Goal: Transaction & Acquisition: Purchase product/service

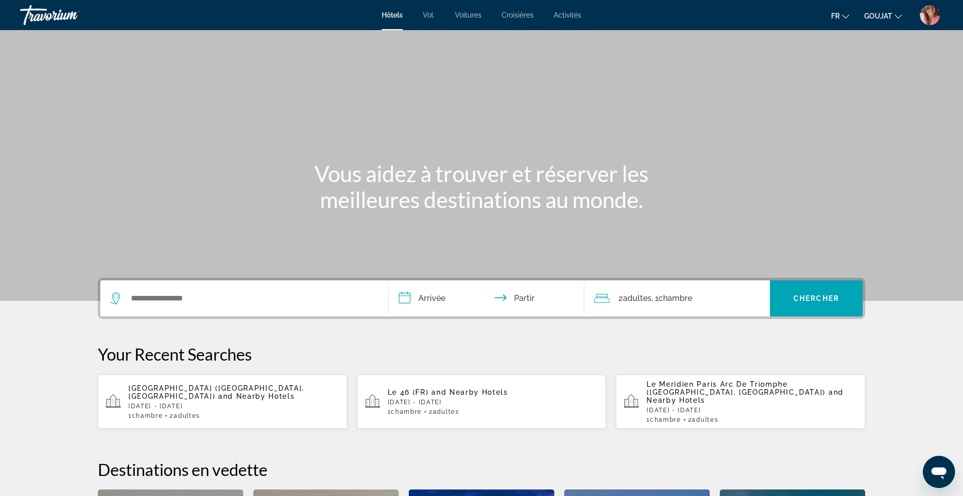
click at [242, 310] on div "Widget de recherche" at bounding box center [244, 298] width 268 height 36
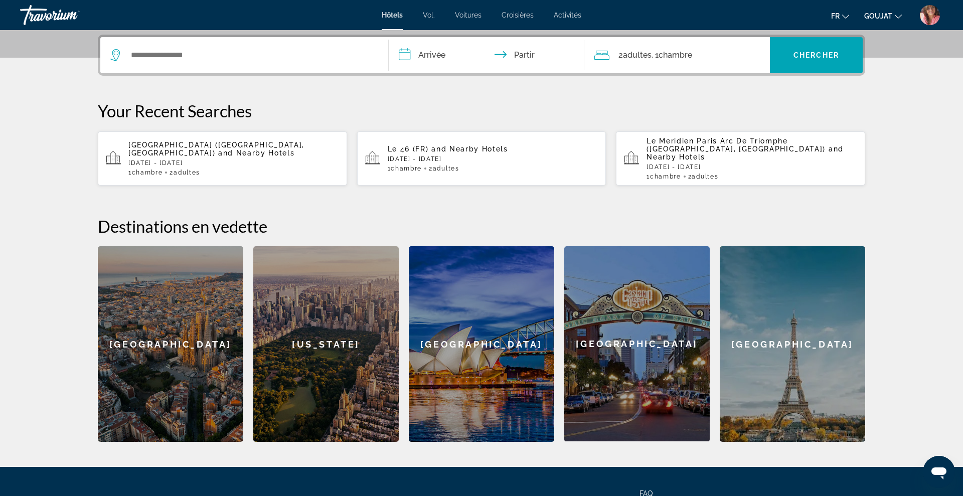
scroll to position [245, 0]
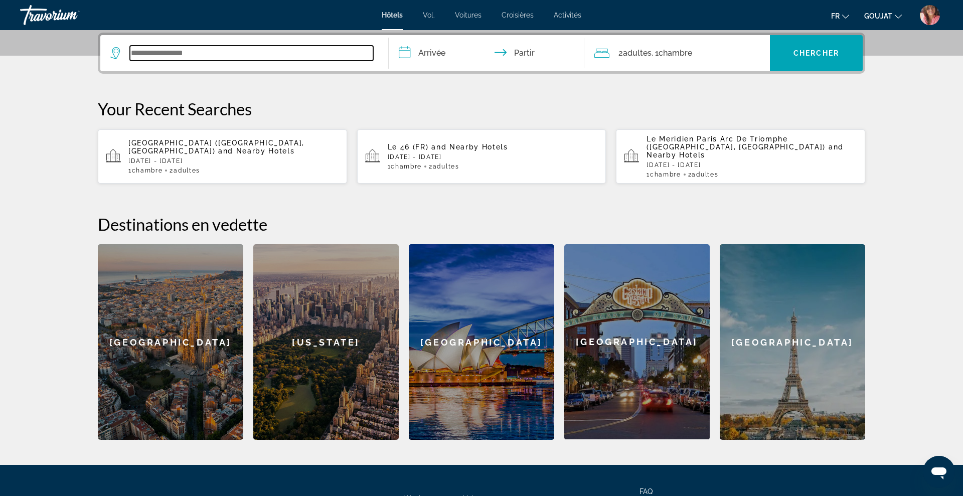
click at [294, 56] on input "Widget de recherche" at bounding box center [251, 53] width 243 height 15
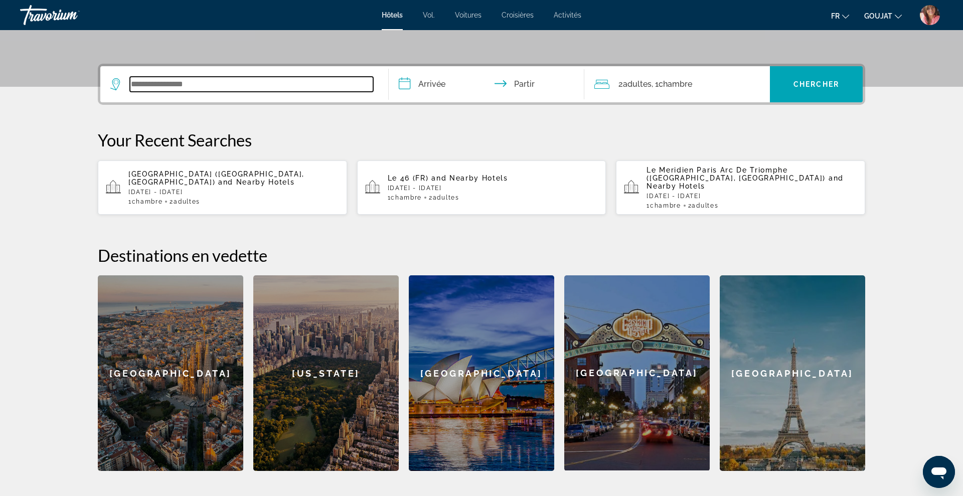
scroll to position [212, 0]
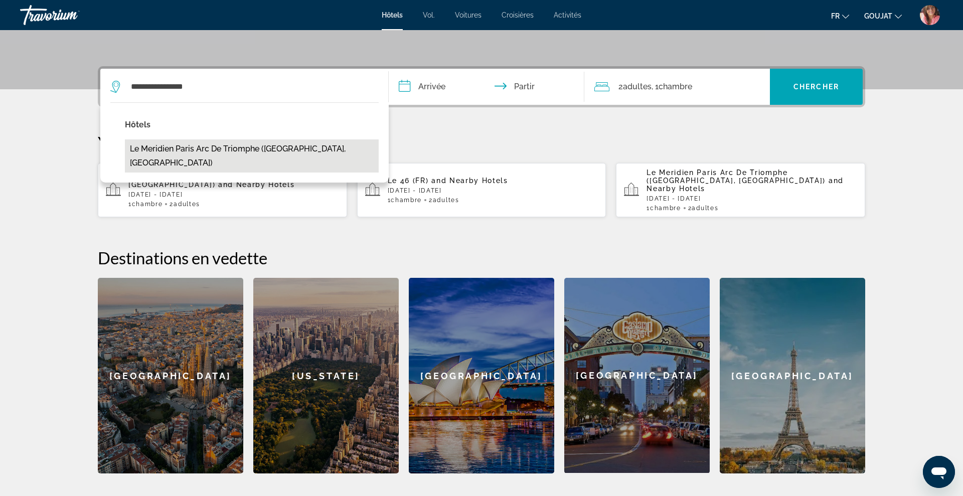
click at [296, 146] on button "Le Meridien Paris Arc De Triomphe ([GEOGRAPHIC_DATA], [GEOGRAPHIC_DATA])" at bounding box center [252, 155] width 254 height 33
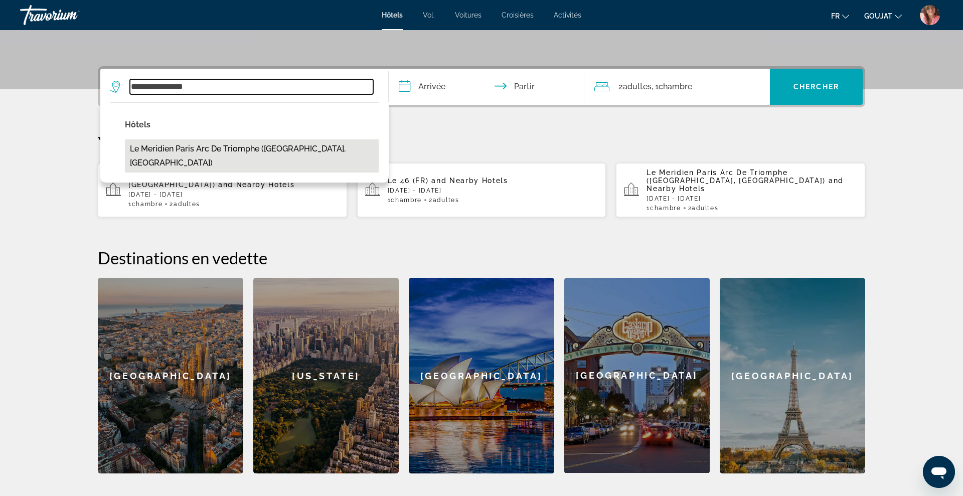
type input "**********"
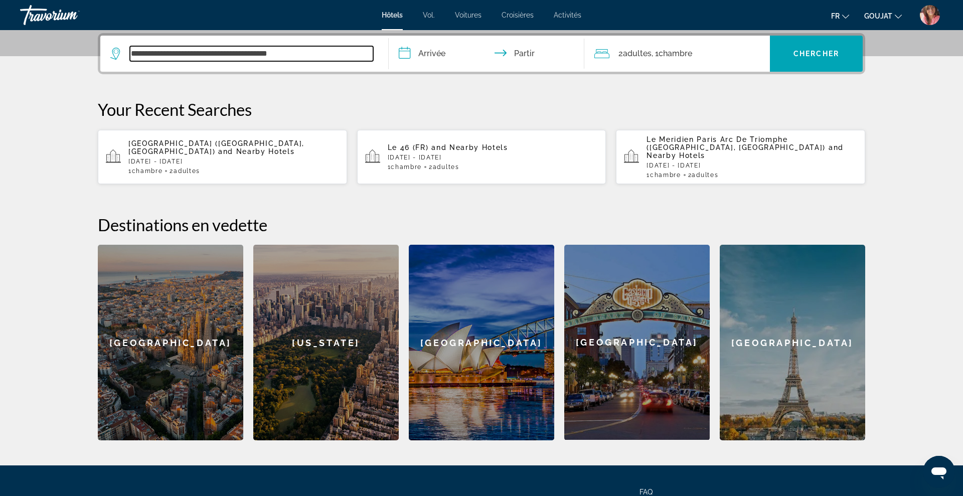
scroll to position [245, 0]
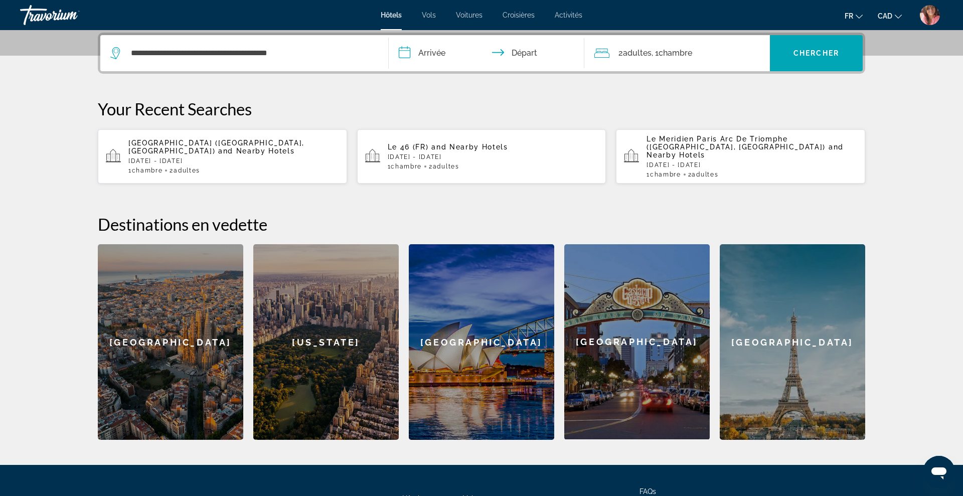
click at [430, 50] on input "**********" at bounding box center [489, 54] width 200 height 39
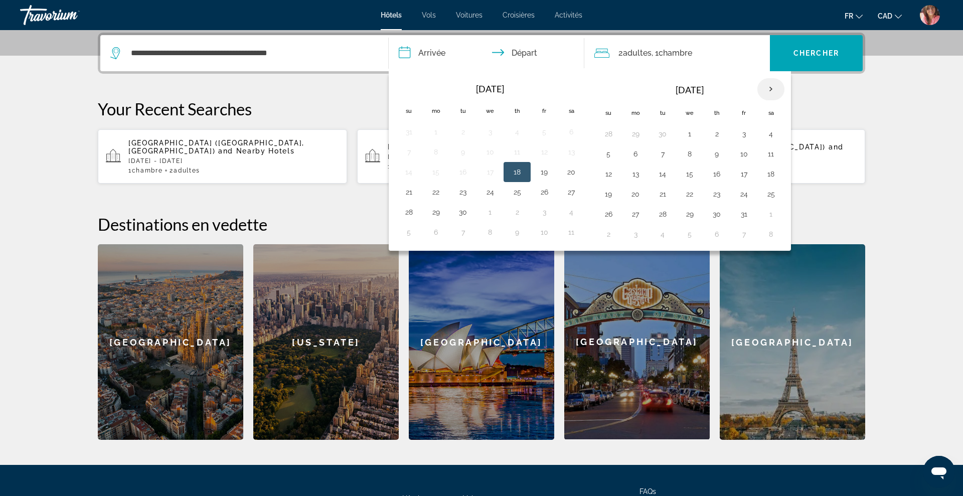
click at [768, 84] on th "Next month" at bounding box center [770, 89] width 27 height 22
click at [746, 211] on button "28" at bounding box center [744, 214] width 16 height 14
click at [613, 238] on button "30" at bounding box center [608, 234] width 16 height 14
type input "**********"
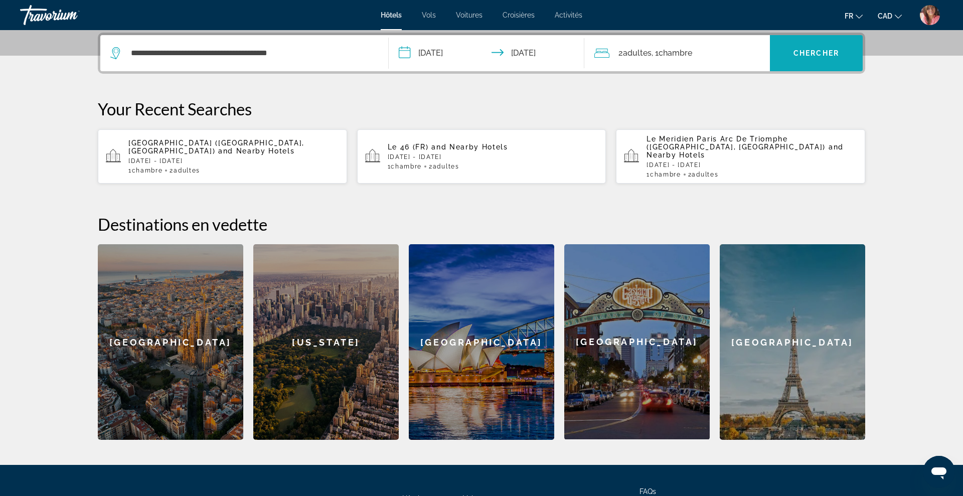
click at [812, 54] on span "Chercher" at bounding box center [816, 53] width 46 height 8
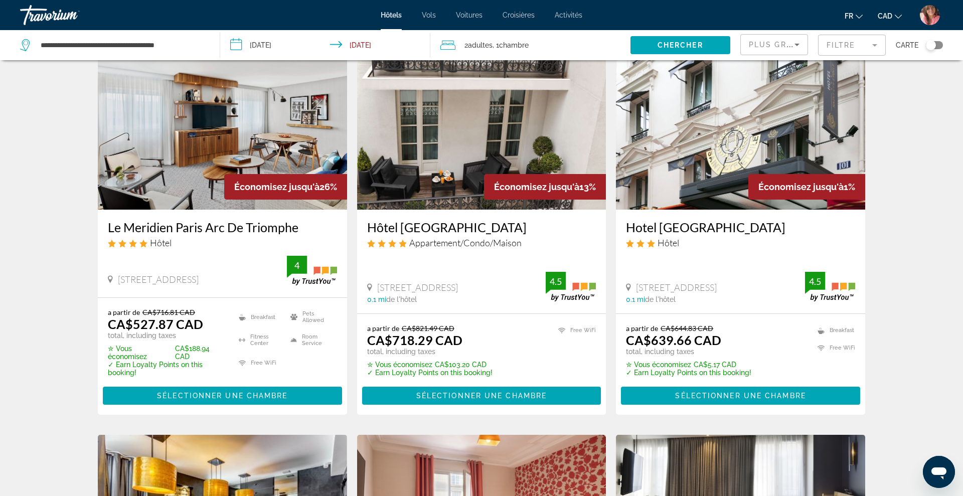
scroll to position [68, 0]
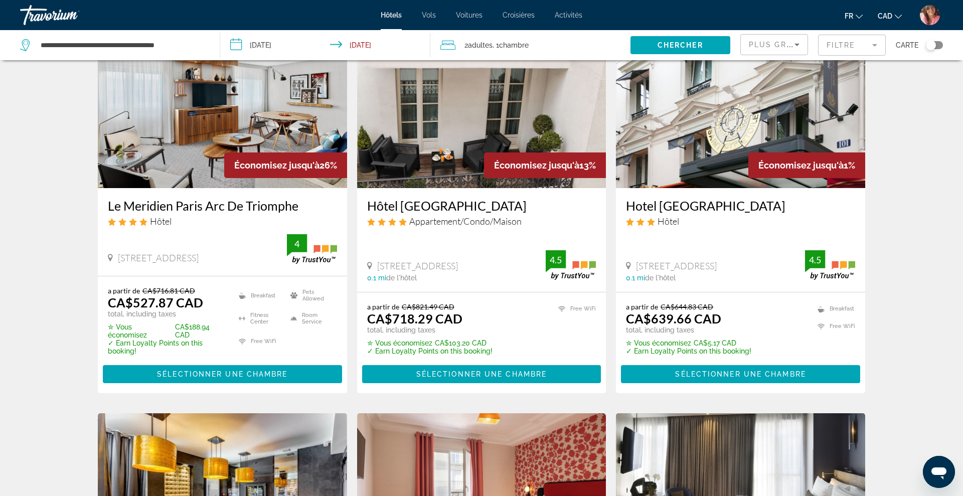
click at [313, 116] on img "Main content" at bounding box center [222, 108] width 249 height 160
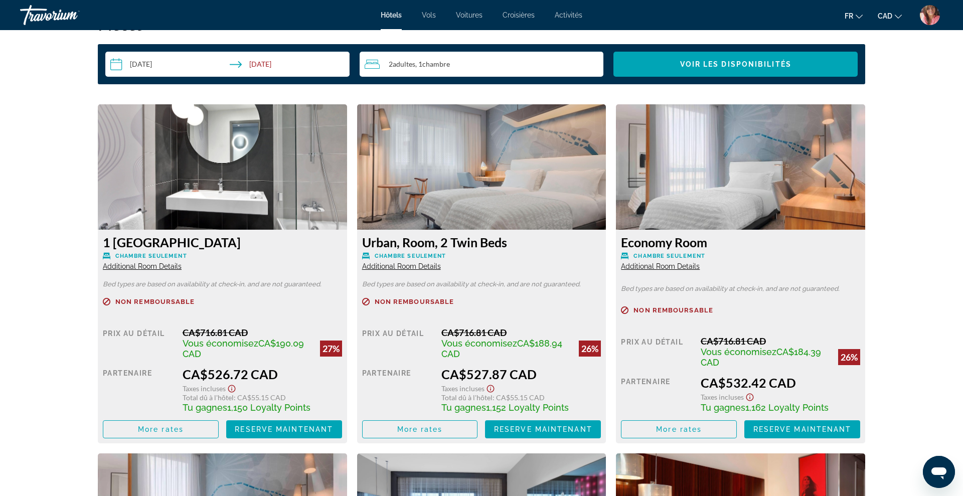
scroll to position [1318, 0]
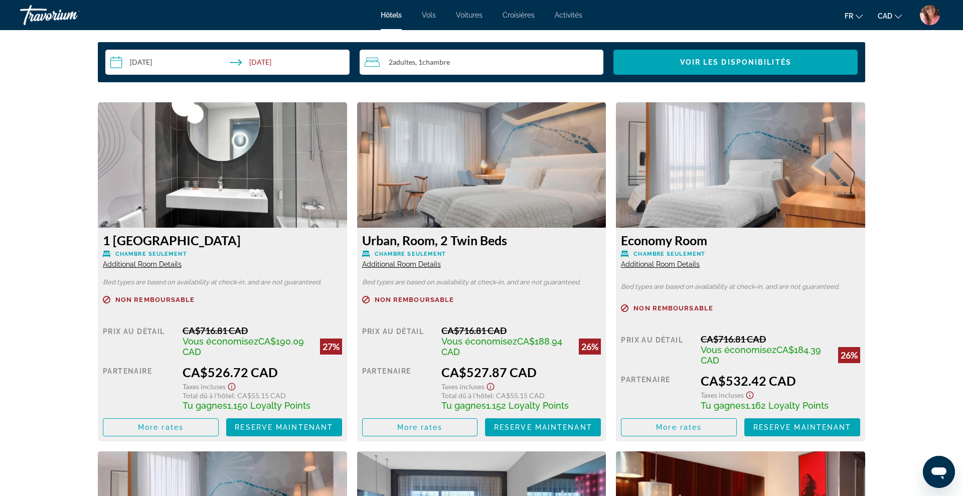
click at [466, 198] on img "Main content" at bounding box center [481, 164] width 249 height 125
click at [533, 427] on span "Reserve maintenant" at bounding box center [543, 427] width 98 height 8
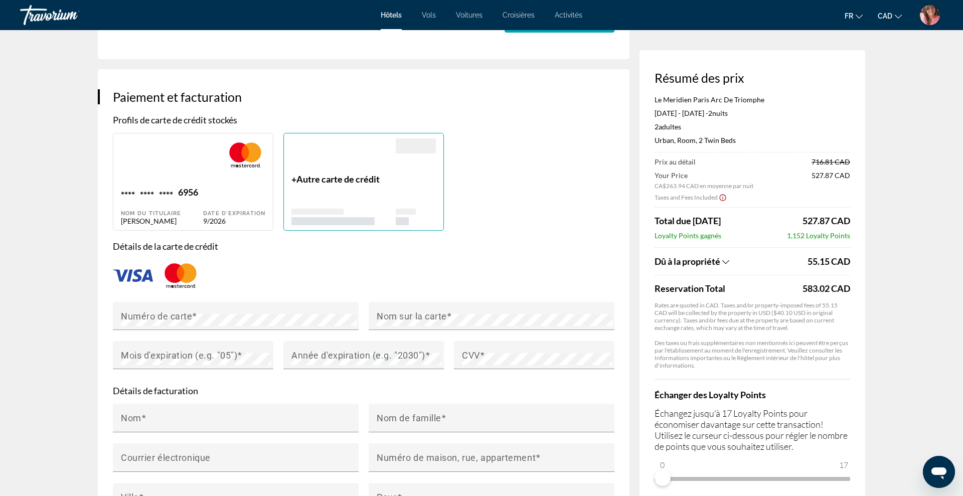
scroll to position [664, 0]
click at [230, 189] on div "Date d'expiration 9/2026" at bounding box center [234, 204] width 62 height 39
type input "*****"
type input "********"
type input "**********"
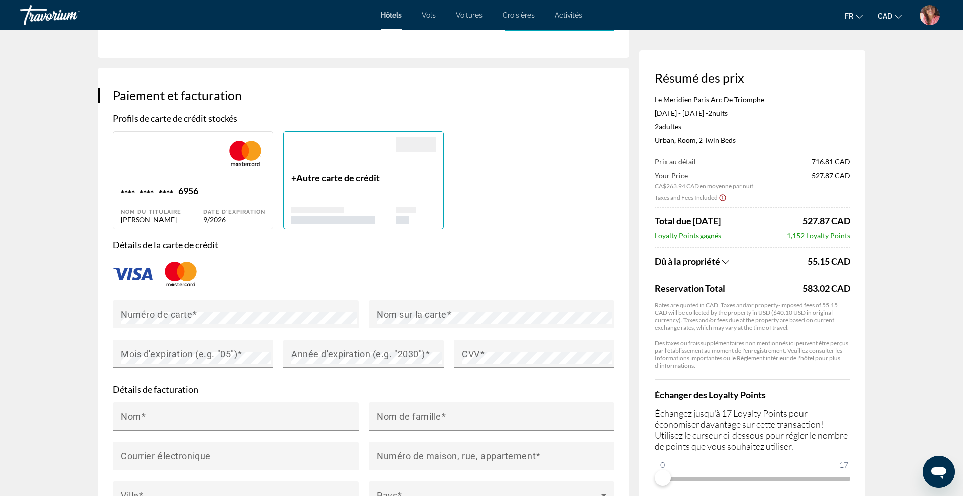
type input "**********"
type input "******"
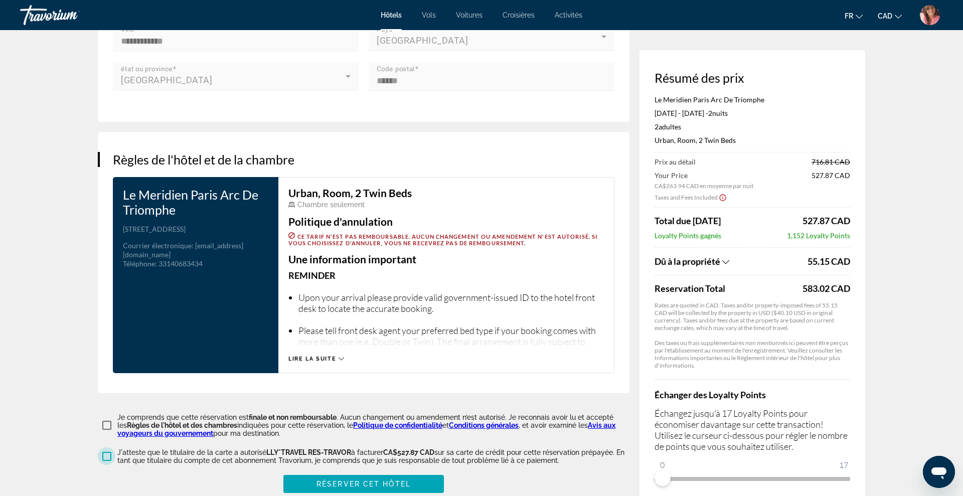
scroll to position [1274, 0]
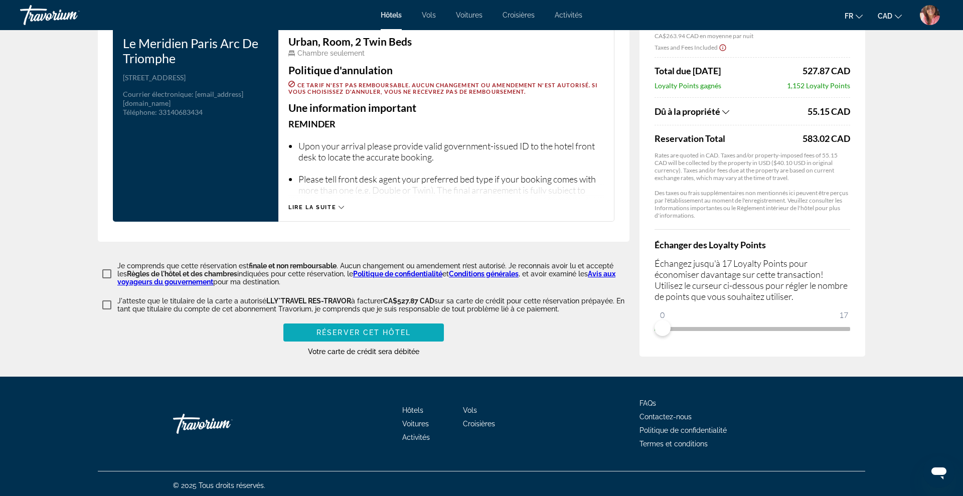
click at [433, 334] on span "Main content" at bounding box center [363, 332] width 160 height 24
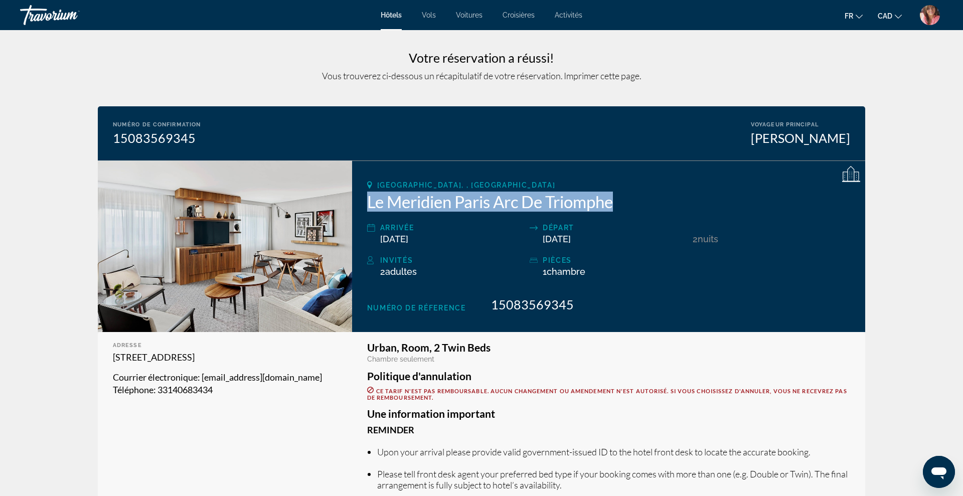
drag, startPoint x: 368, startPoint y: 202, endPoint x: 624, endPoint y: 202, distance: 256.8
click at [624, 202] on h2 "Le Meridien Paris Arc De Triomphe" at bounding box center [608, 202] width 483 height 20
copy h2 "Le Meridien Paris Arc De Triomphe"
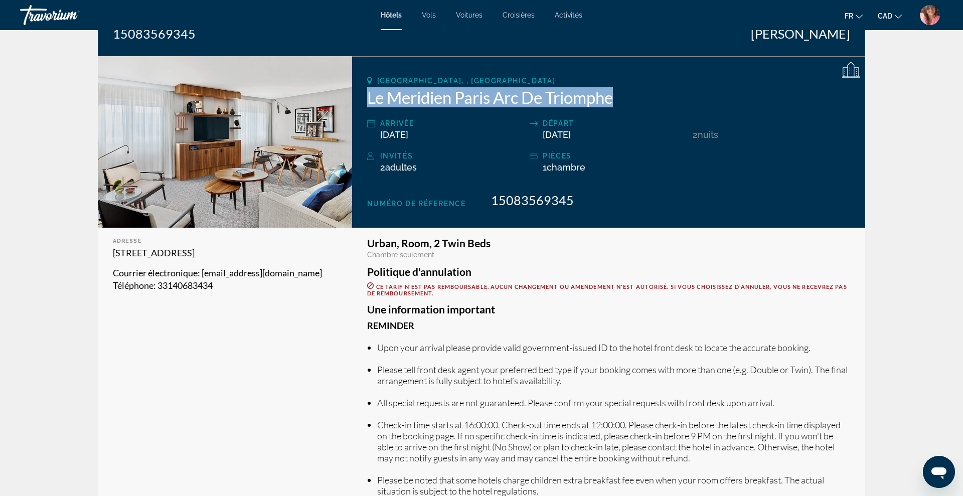
scroll to position [108, 0]
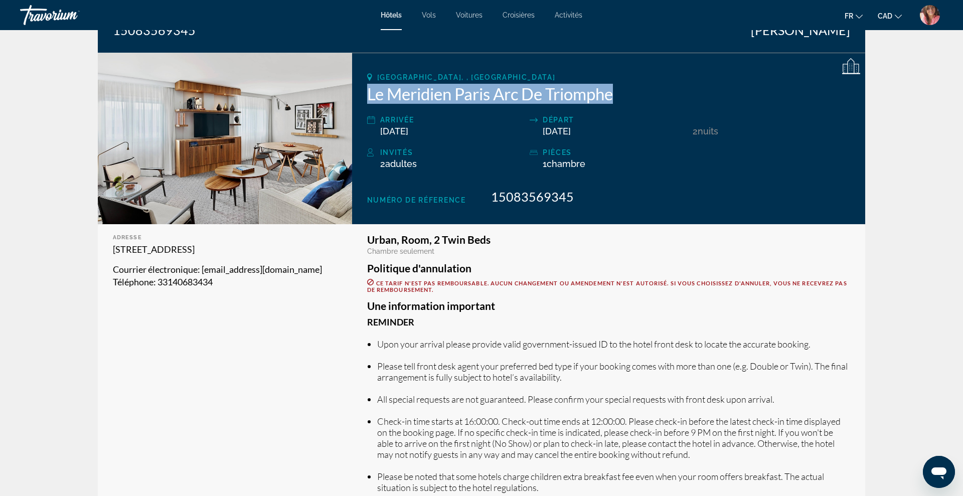
click at [409, 240] on h3 "Urban, Room, 2 Twin Beds" at bounding box center [608, 239] width 483 height 11
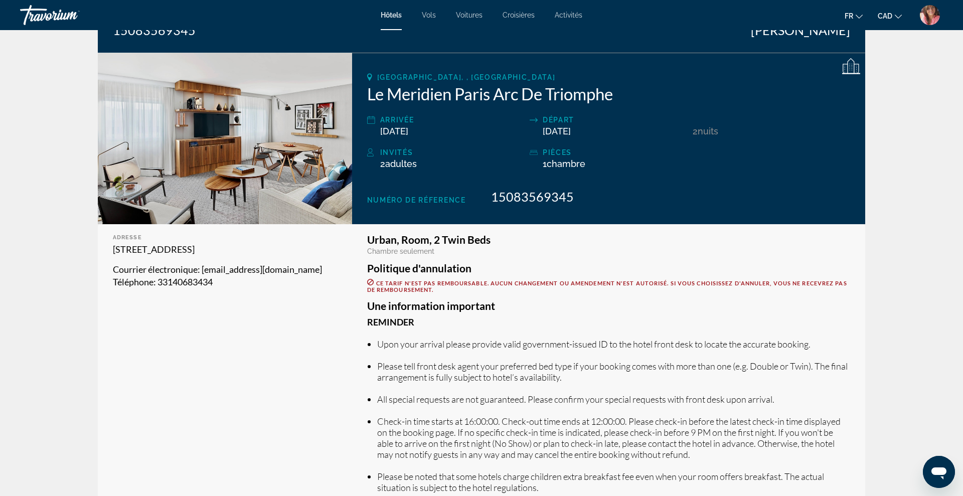
click at [409, 240] on h3 "Urban, Room, 2 Twin Beds" at bounding box center [608, 239] width 483 height 11
copy h3 "Urban, Room, 2 Twin Beds"
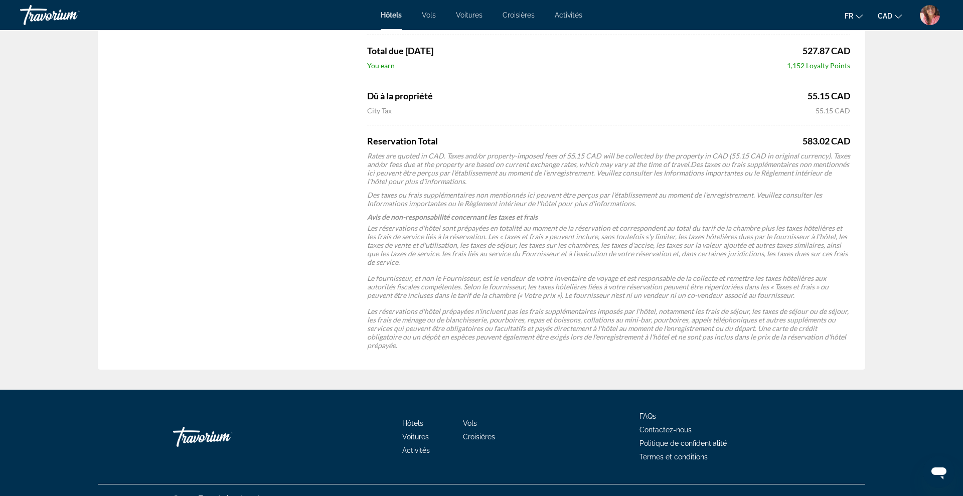
scroll to position [0, 0]
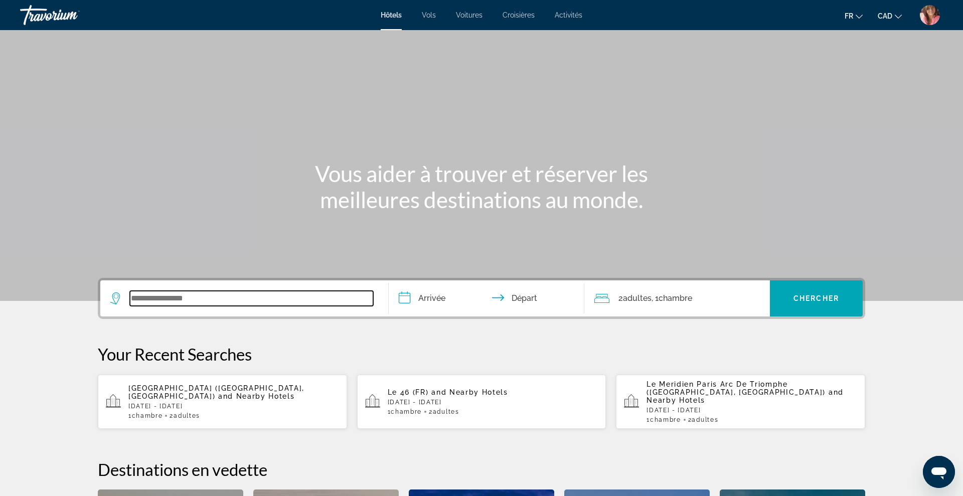
click at [244, 301] on input "Search widget" at bounding box center [251, 298] width 243 height 15
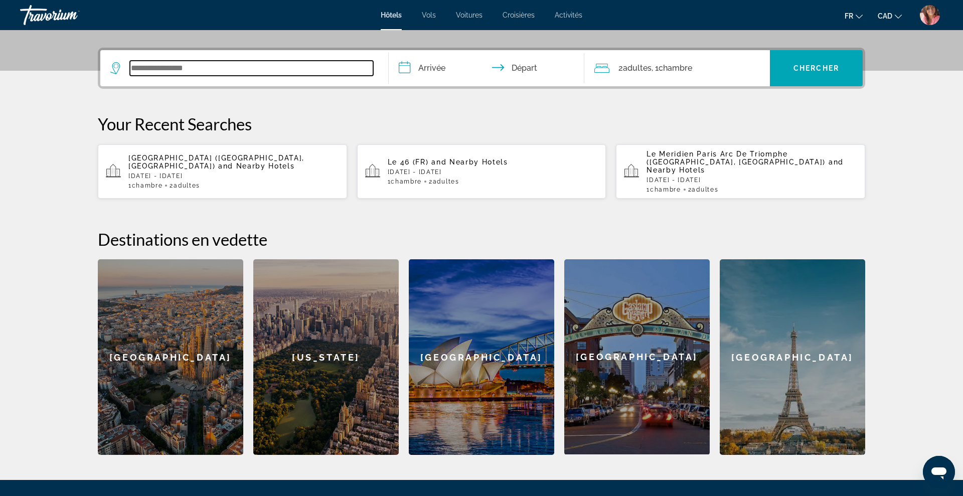
scroll to position [245, 0]
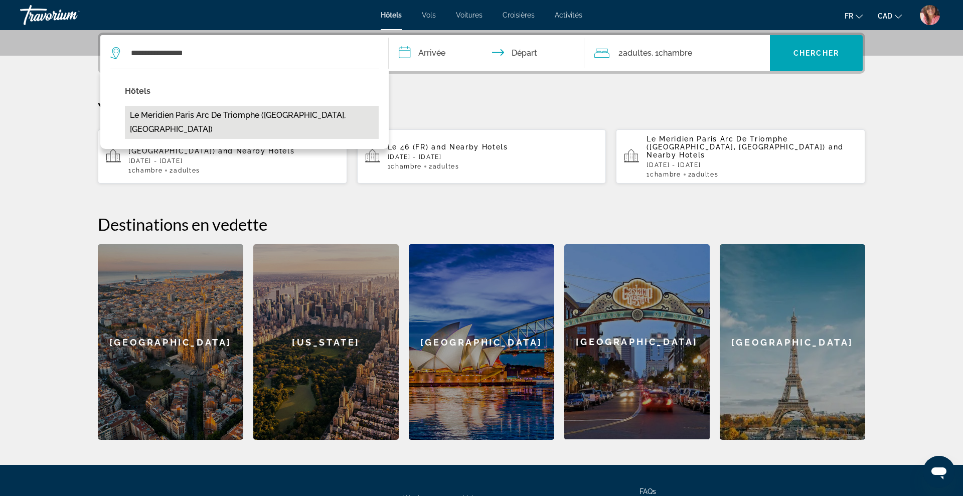
click at [268, 118] on button "Le Meridien Paris Arc De Triomphe ([GEOGRAPHIC_DATA], [GEOGRAPHIC_DATA])" at bounding box center [252, 122] width 254 height 33
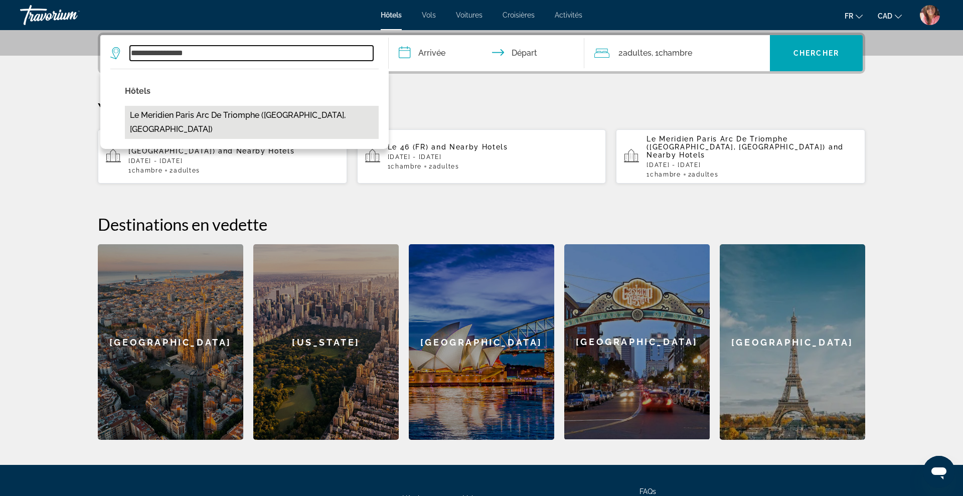
type input "**********"
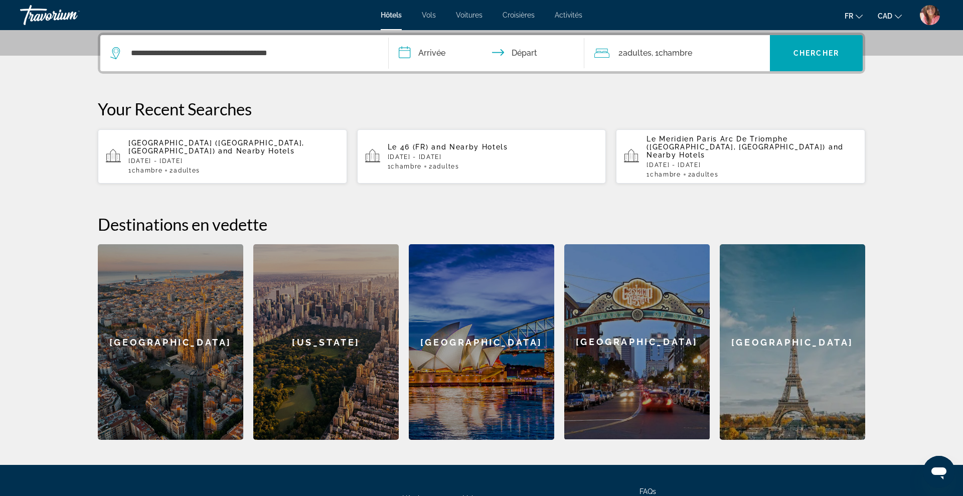
click at [435, 42] on input "**********" at bounding box center [489, 54] width 200 height 39
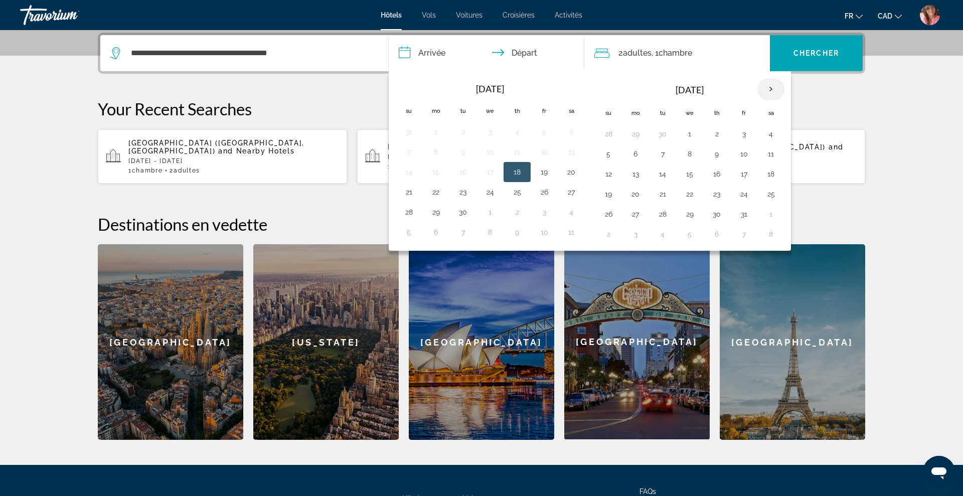
click at [770, 93] on th "Next month" at bounding box center [770, 89] width 27 height 22
click at [744, 214] on button "28" at bounding box center [744, 214] width 16 height 14
click at [612, 230] on button "30" at bounding box center [608, 234] width 16 height 14
type input "**********"
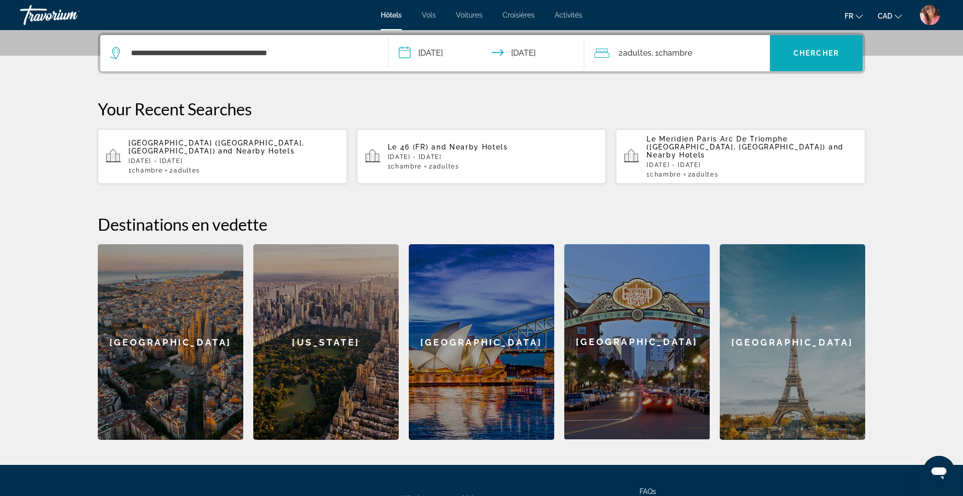
click at [779, 56] on span "Search widget" at bounding box center [816, 53] width 93 height 24
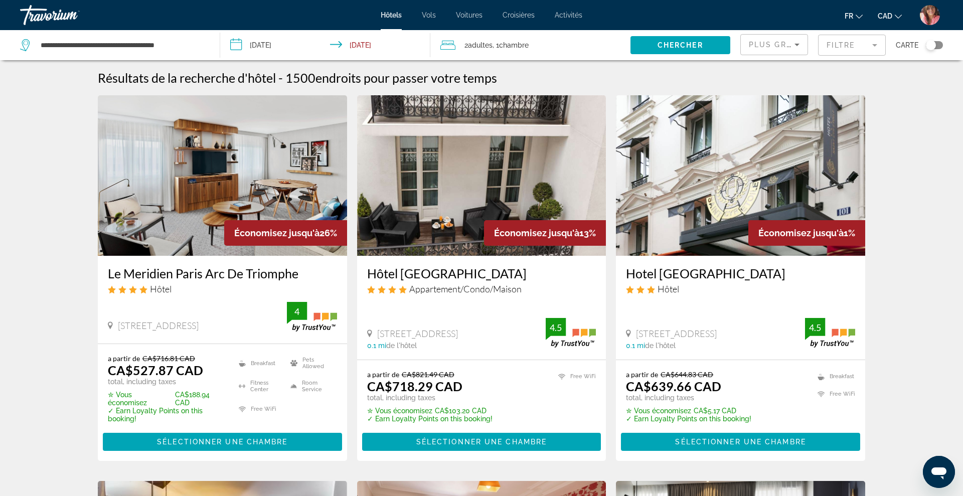
click at [927, 13] on img "User Menu" at bounding box center [930, 15] width 20 height 20
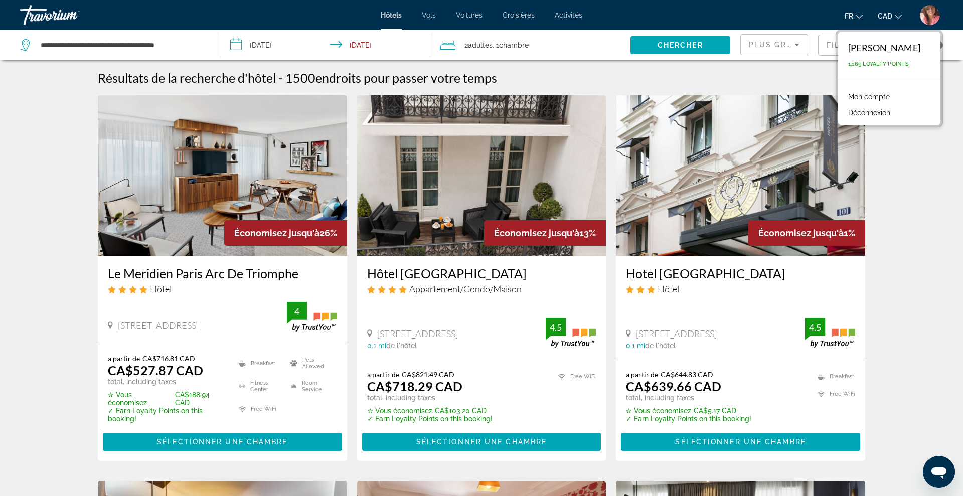
click at [884, 94] on link "Mon compte" at bounding box center [869, 96] width 52 height 13
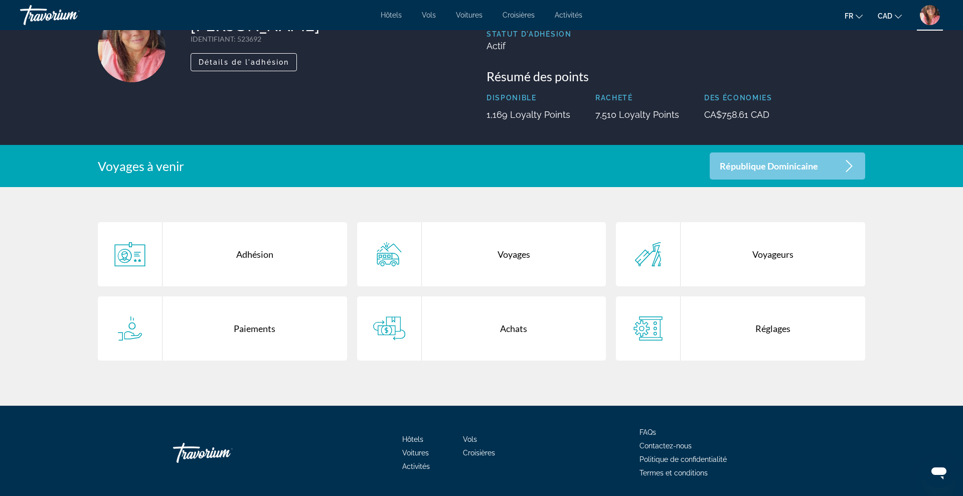
scroll to position [80, 0]
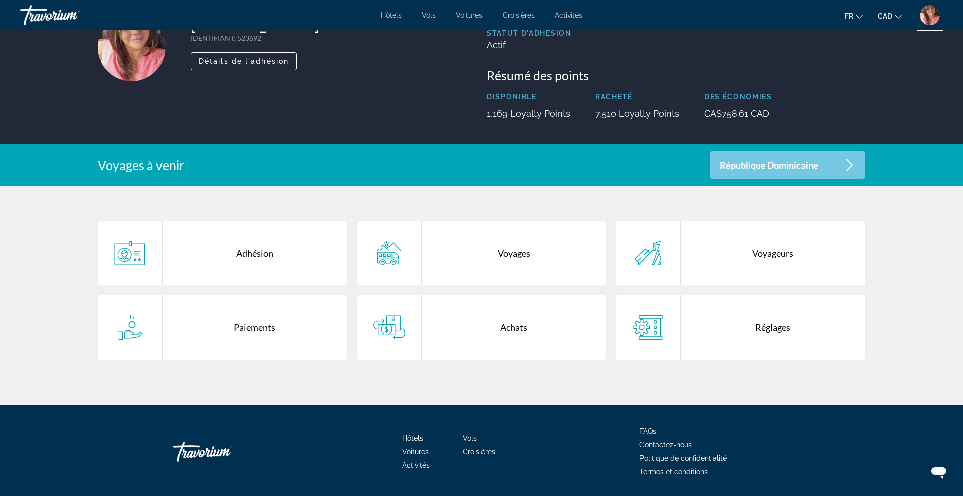
click at [785, 253] on div "Voyageurs" at bounding box center [773, 253] width 185 height 64
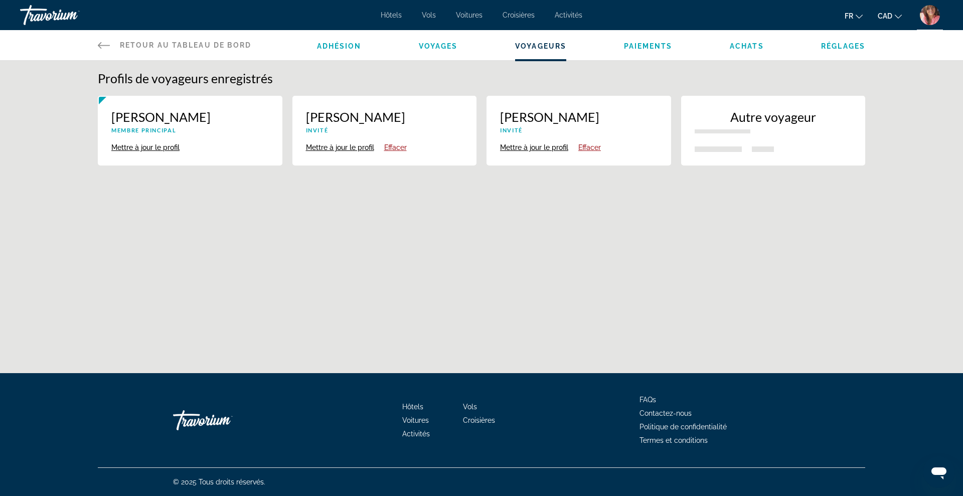
click at [739, 43] on span "Achats" at bounding box center [747, 46] width 34 height 8
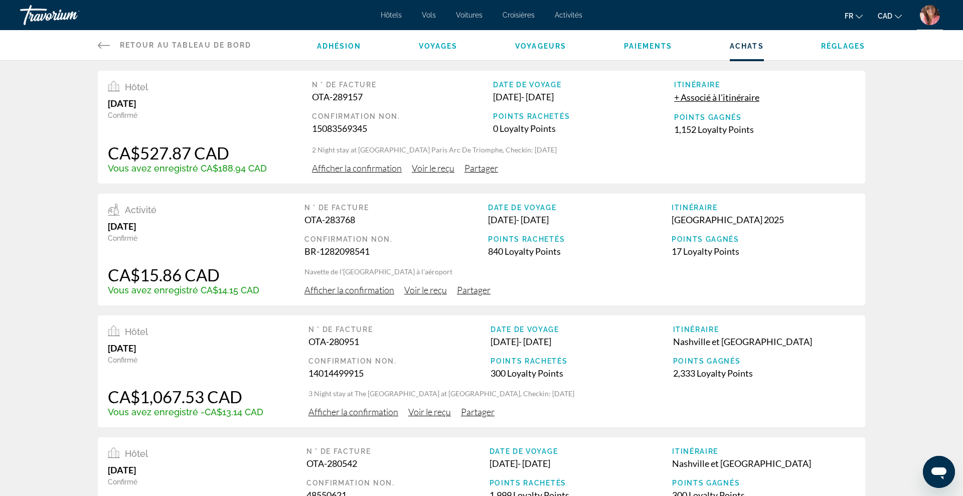
click at [715, 100] on span "+ Associé à l'itinéraire" at bounding box center [716, 97] width 85 height 11
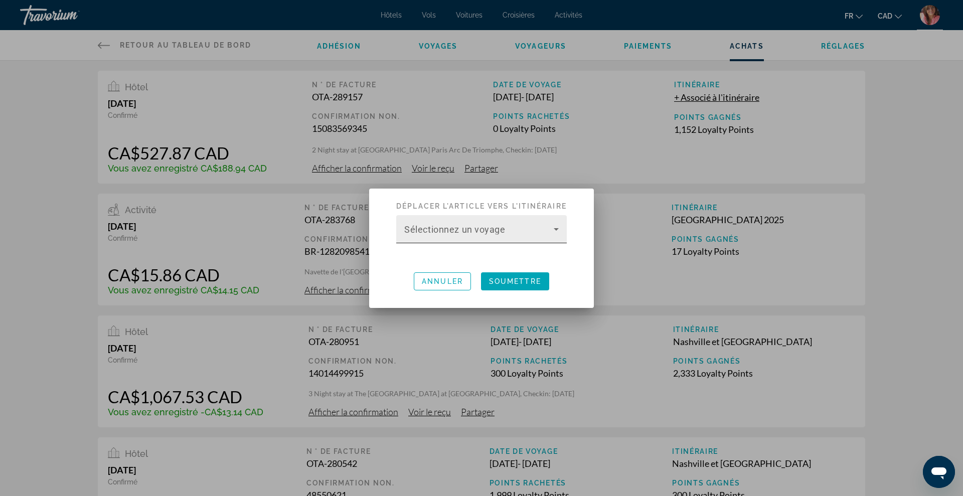
click at [475, 235] on span at bounding box center [478, 233] width 149 height 12
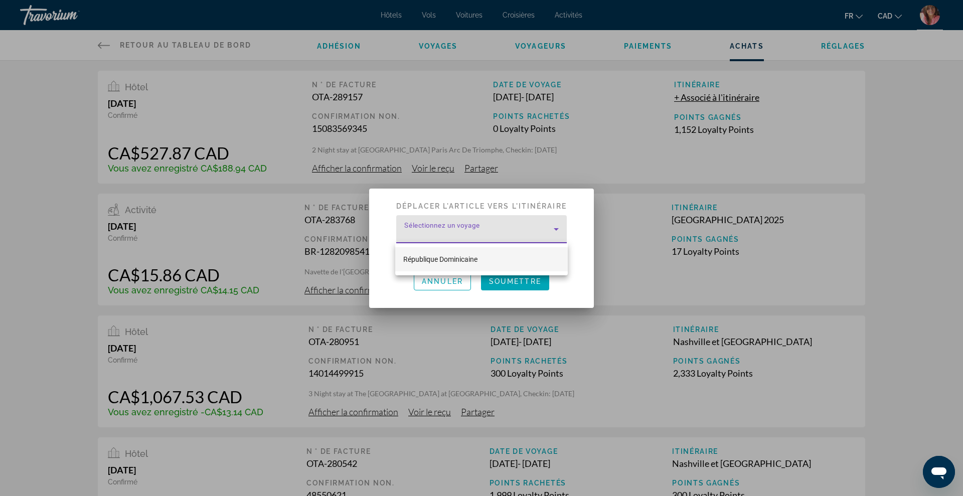
click at [880, 56] on div at bounding box center [481, 248] width 963 height 496
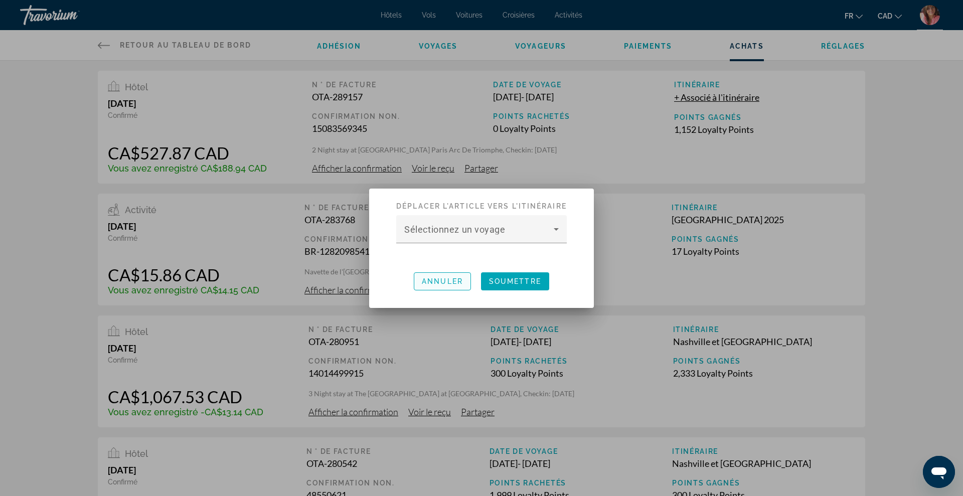
click at [465, 277] on span "button" at bounding box center [442, 281] width 56 height 24
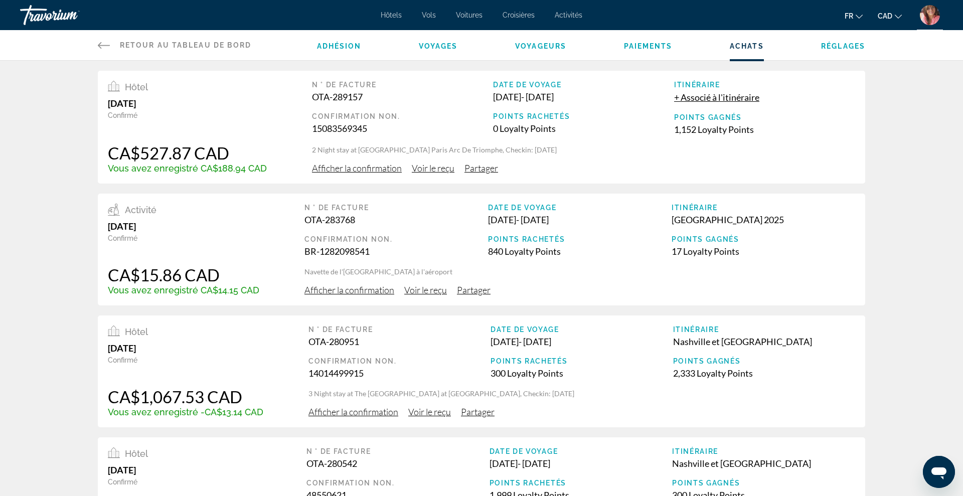
click at [440, 165] on span "Voir le reçu" at bounding box center [433, 168] width 43 height 11
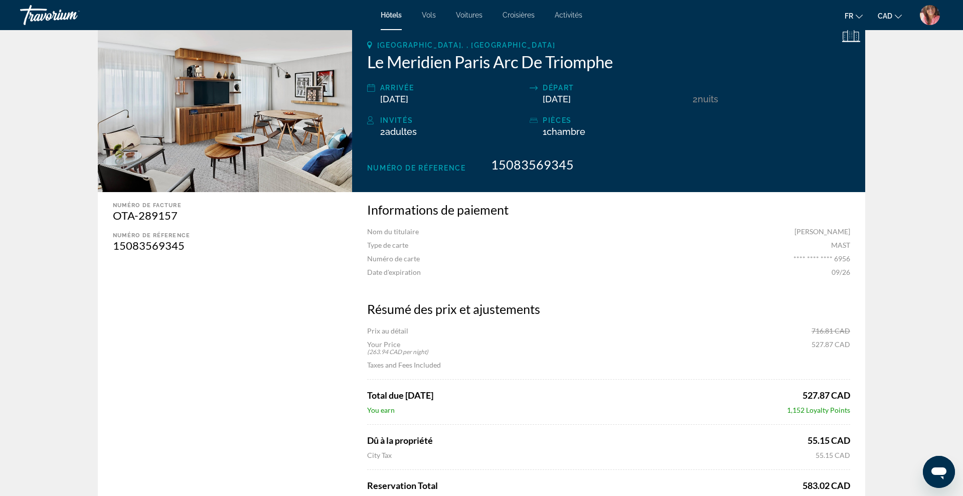
scroll to position [157, 0]
drag, startPoint x: 369, startPoint y: 168, endPoint x: 582, endPoint y: 170, distance: 213.2
click at [582, 170] on div "Numéro de réference 15083569345" at bounding box center [608, 163] width 483 height 15
copy div "Numéro de réference 15083569345"
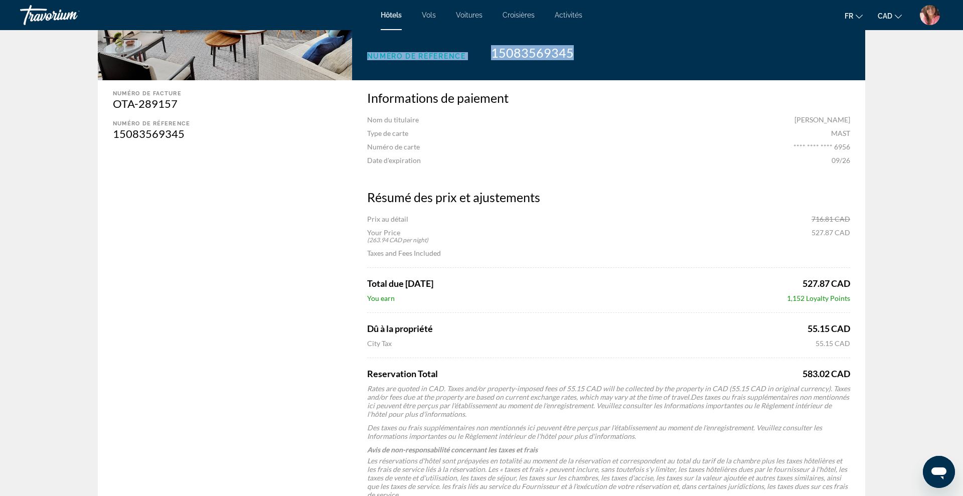
scroll to position [0, 0]
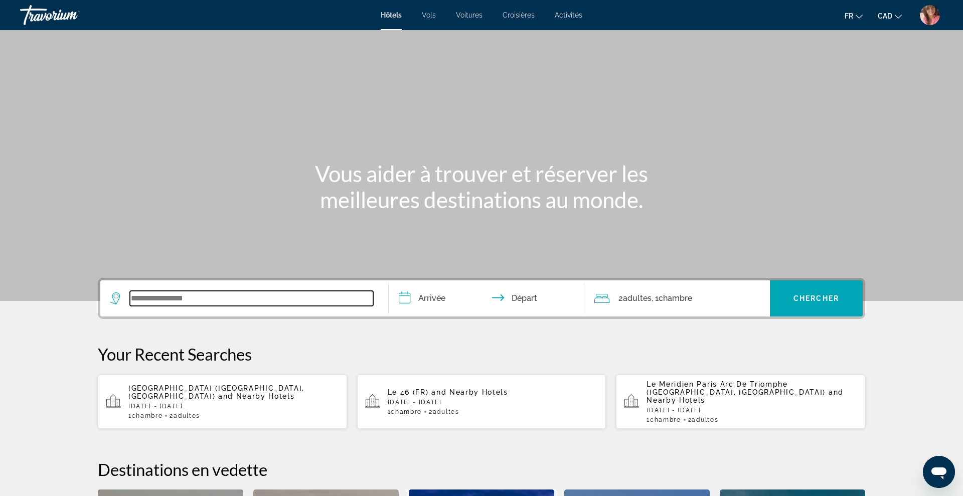
click at [325, 302] on input "Search widget" at bounding box center [251, 298] width 243 height 15
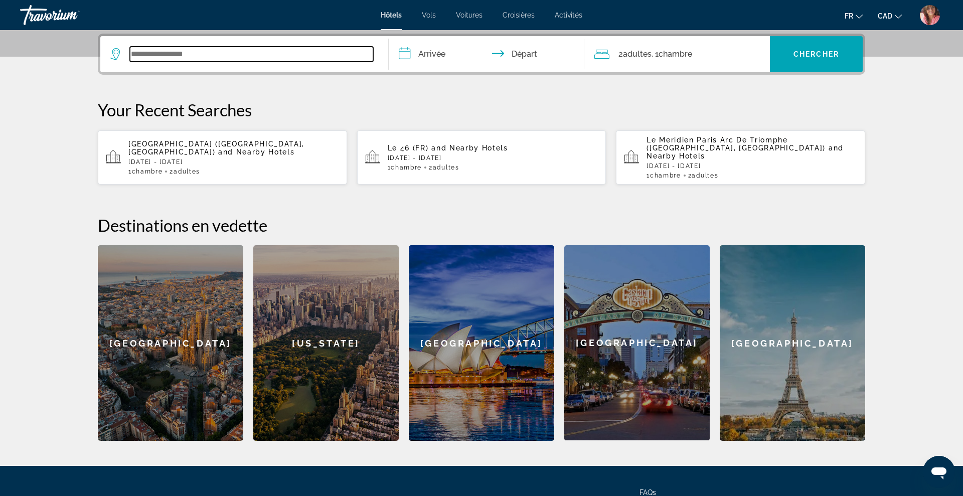
scroll to position [245, 0]
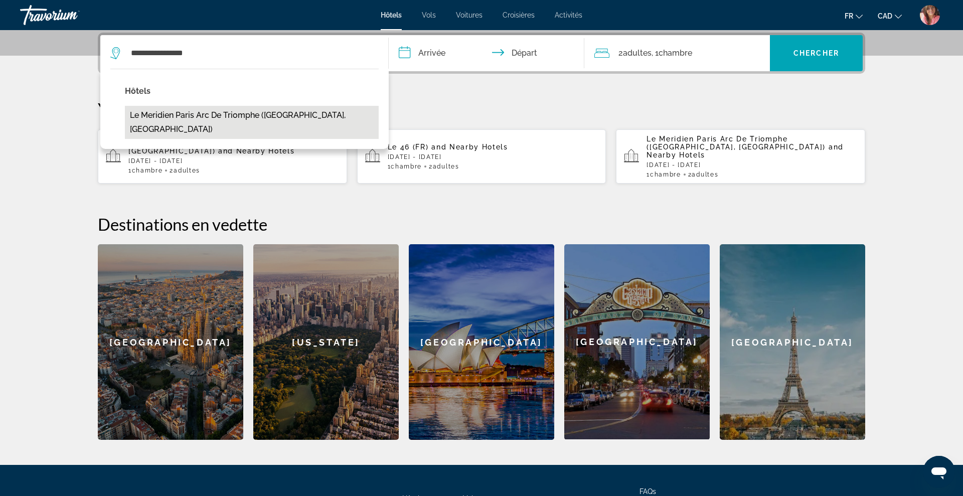
click at [204, 111] on button "Le Meridien Paris Arc De Triomphe ([GEOGRAPHIC_DATA], [GEOGRAPHIC_DATA])" at bounding box center [252, 122] width 254 height 33
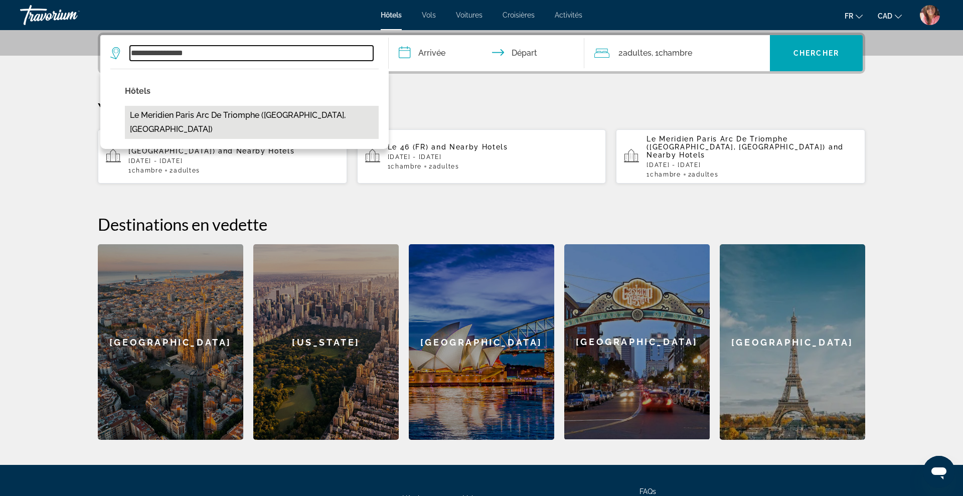
type input "**********"
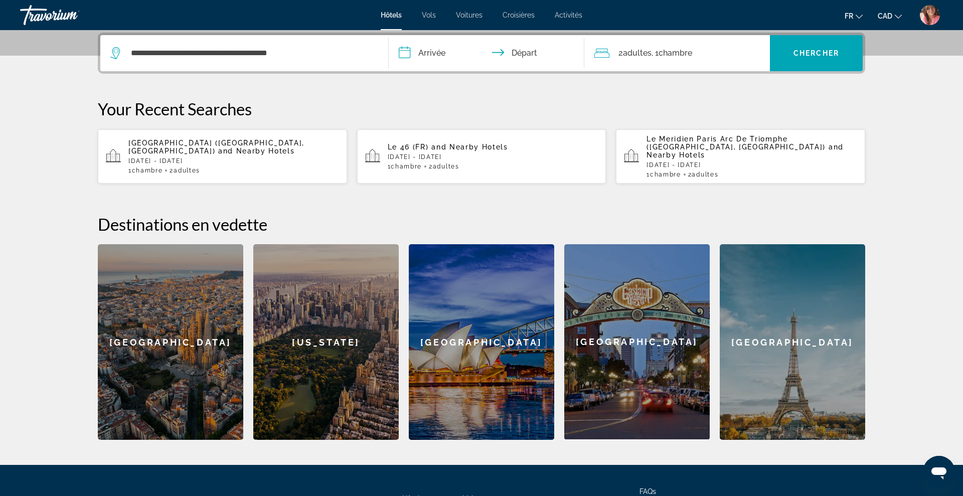
click at [442, 52] on input "**********" at bounding box center [489, 54] width 200 height 39
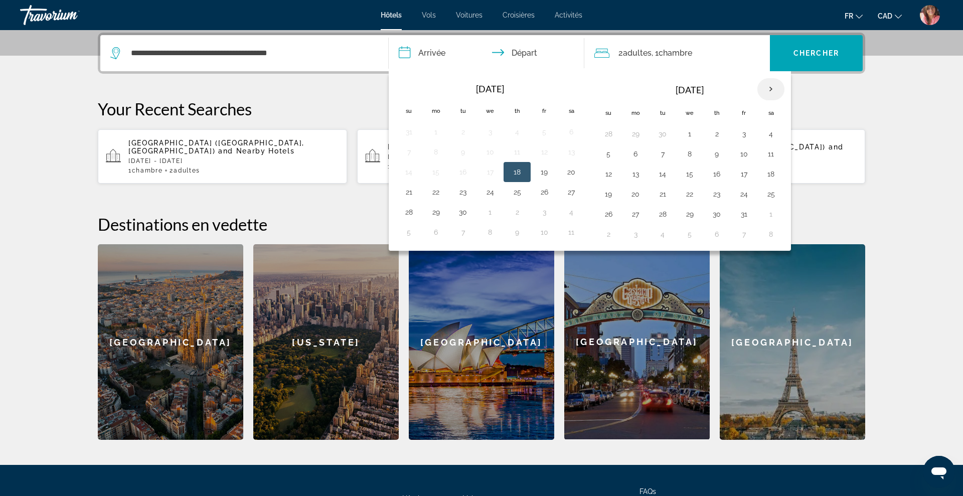
click at [767, 90] on th "Next month" at bounding box center [770, 89] width 27 height 22
click at [742, 212] on button "28" at bounding box center [744, 214] width 16 height 14
click at [604, 232] on button "30" at bounding box center [608, 234] width 16 height 14
type input "**********"
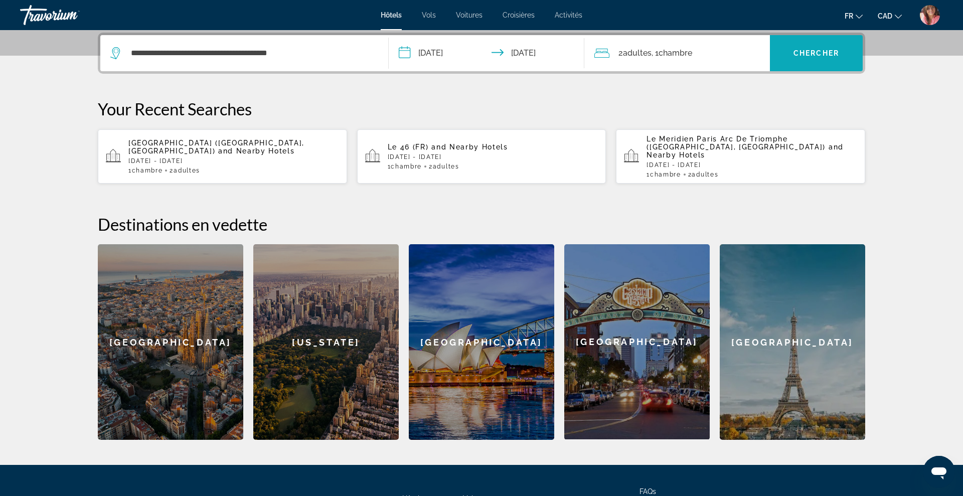
click at [808, 59] on span "Search widget" at bounding box center [816, 53] width 93 height 24
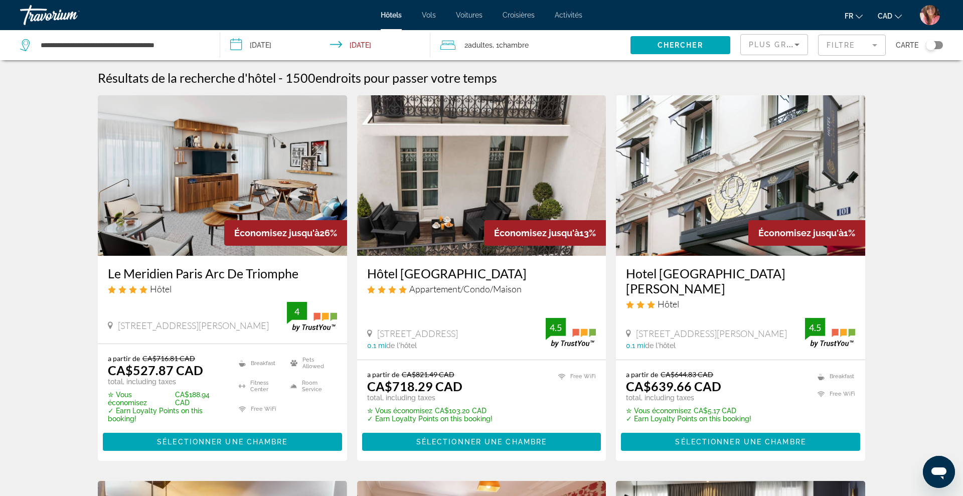
click at [274, 200] on img "Main content" at bounding box center [222, 175] width 249 height 160
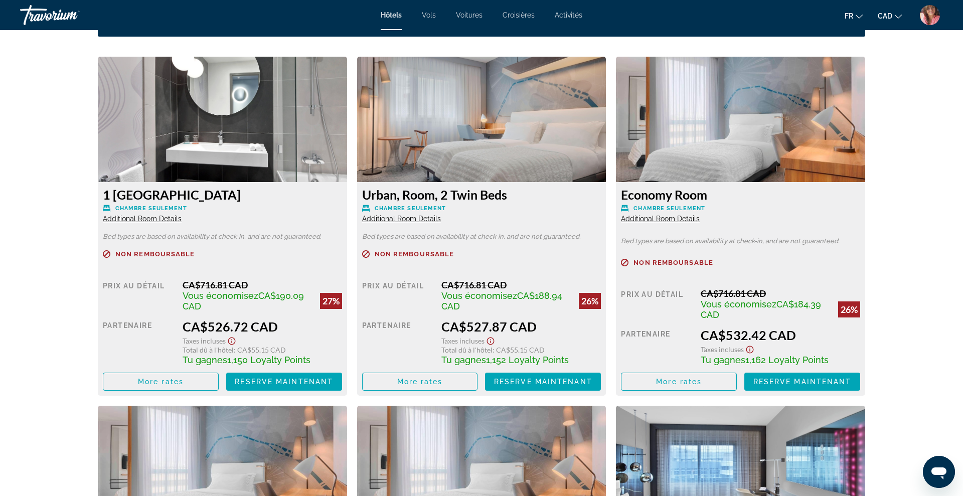
scroll to position [1367, 0]
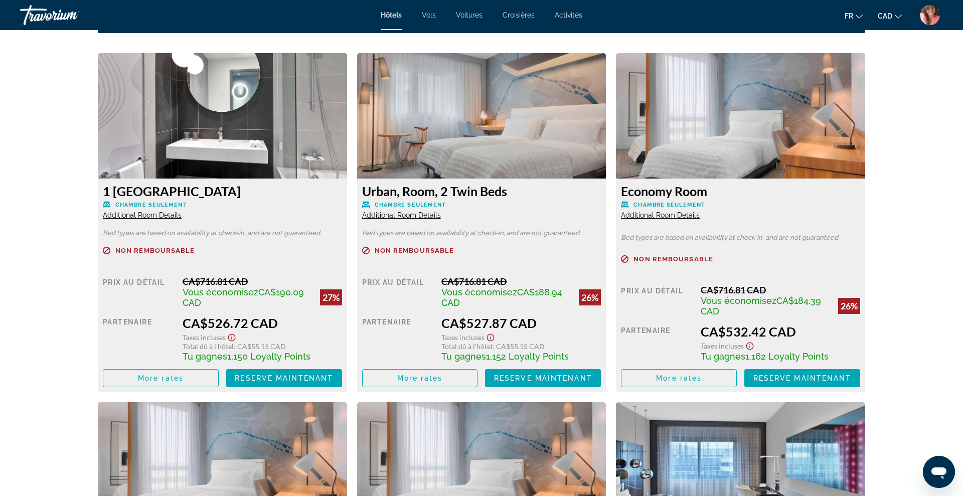
click at [929, 22] on img "User Menu" at bounding box center [930, 15] width 20 height 20
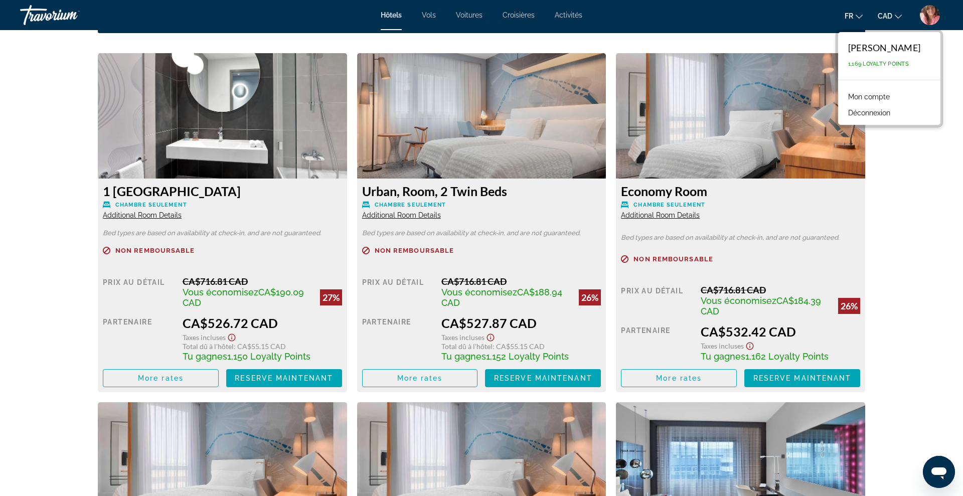
click at [870, 96] on link "Mon compte" at bounding box center [869, 96] width 52 height 13
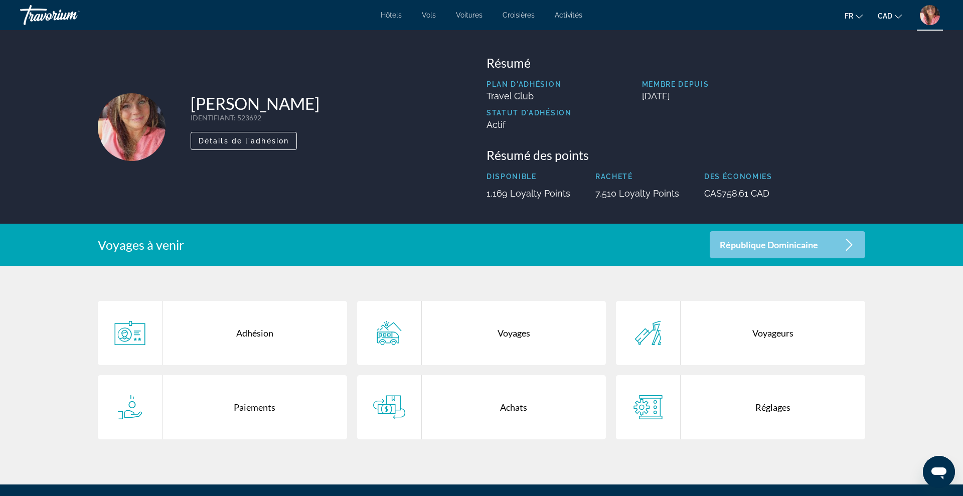
click at [510, 399] on div "Achats" at bounding box center [514, 407] width 185 height 64
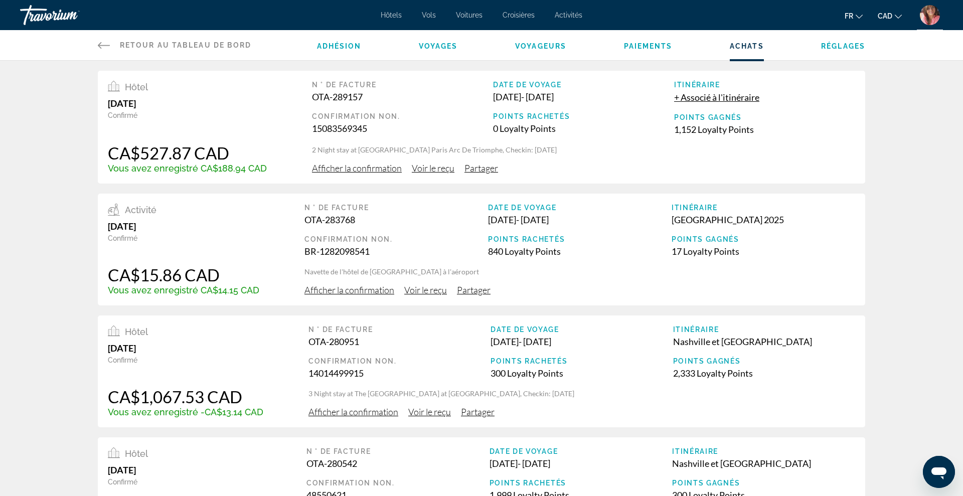
click at [442, 165] on span "Voir le reçu" at bounding box center [433, 168] width 43 height 11
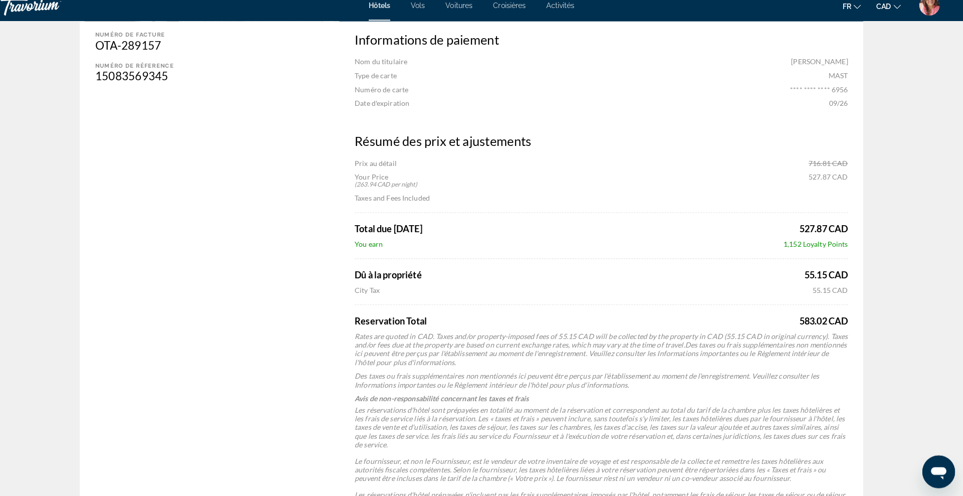
scroll to position [324, 0]
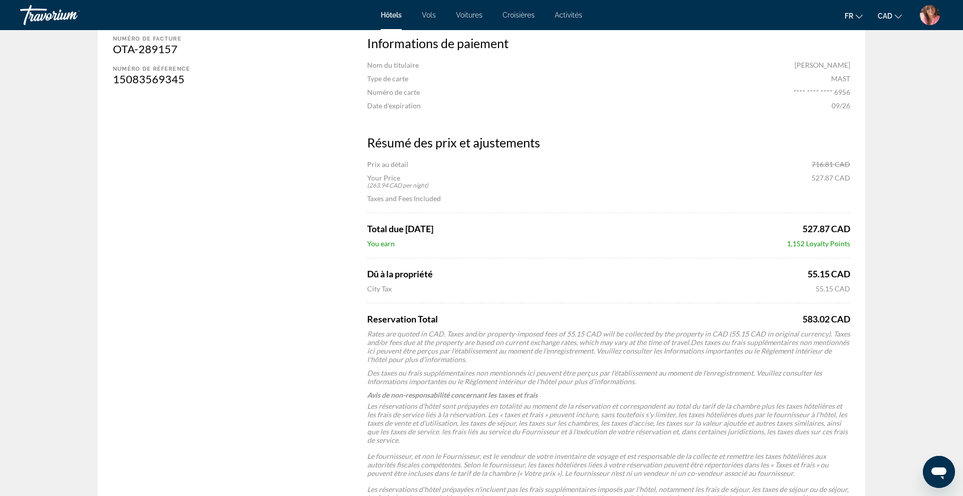
click at [728, 256] on div "Informations de paiement Nom du titulaire Lynda Paquette Type de carte MAST Num…" at bounding box center [608, 287] width 513 height 522
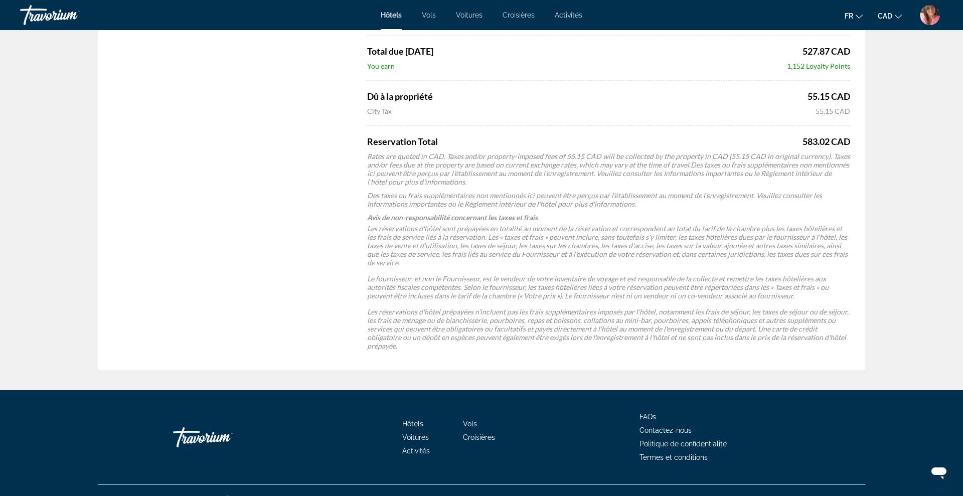
scroll to position [0, 0]
